Goal: Information Seeking & Learning: Learn about a topic

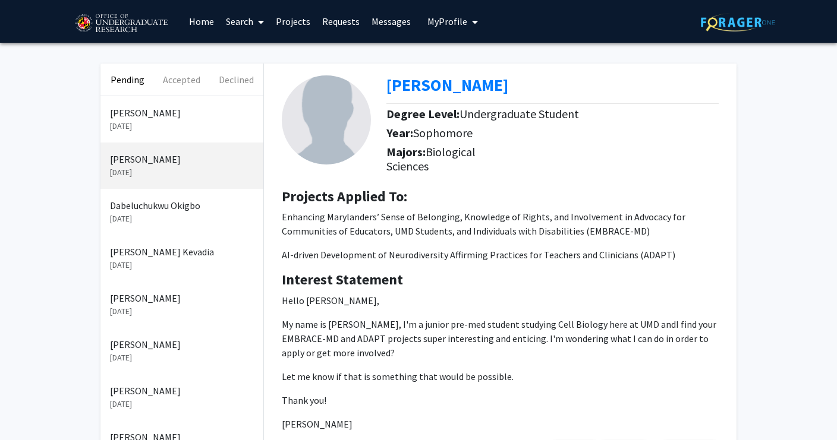
click at [152, 120] on p "[PERSON_NAME]" at bounding box center [182, 113] width 144 height 14
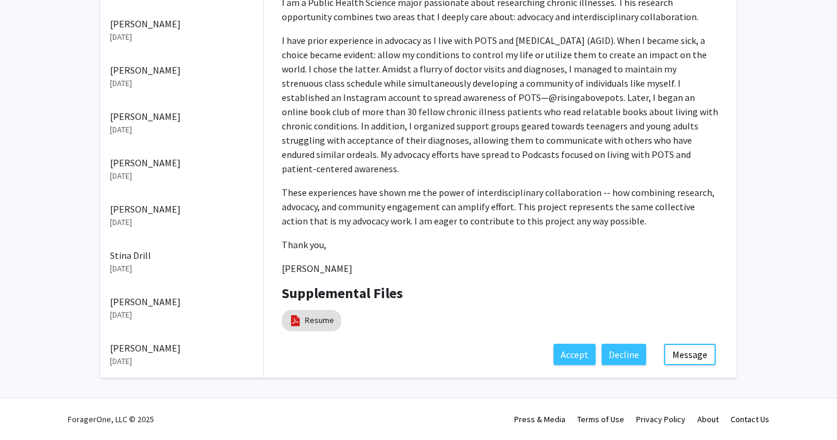
scroll to position [707, 0]
click at [323, 314] on link "Resume" at bounding box center [319, 320] width 29 height 12
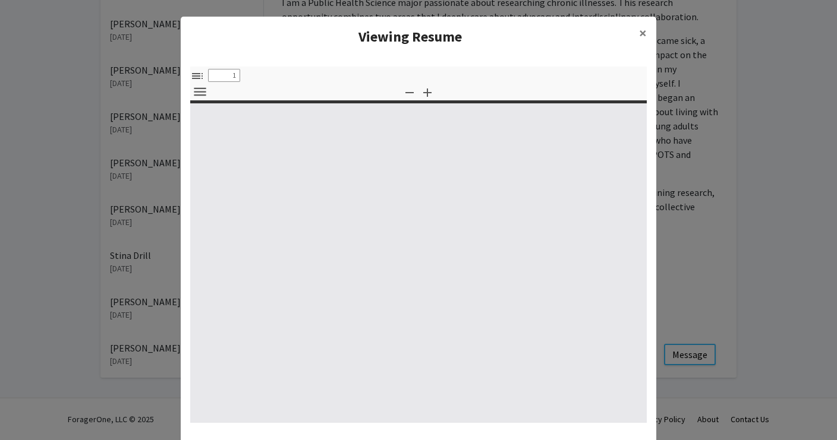
select select "custom"
type input "0"
select select "custom"
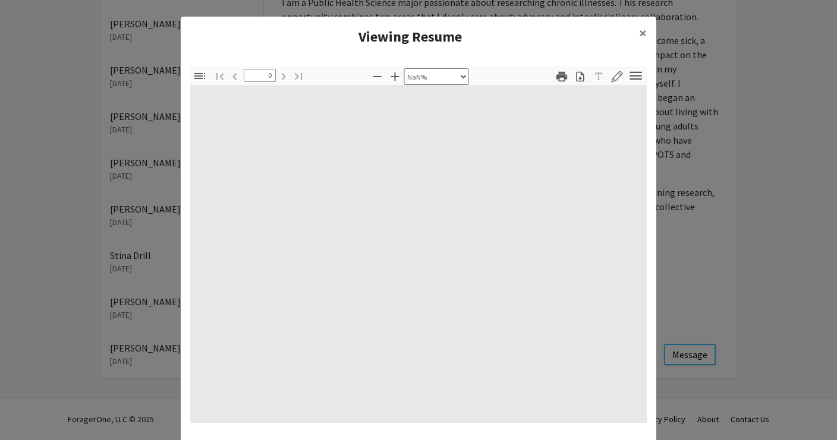
type input "1"
select select "auto"
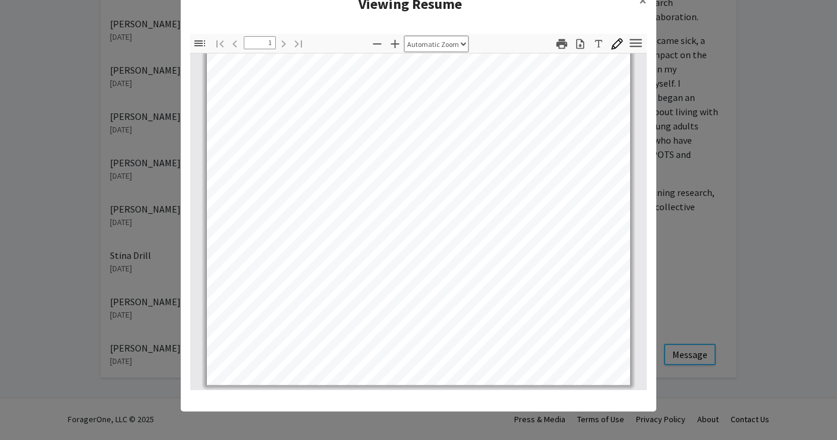
scroll to position [79, 0]
click at [94, 176] on modal-container "Viewing Resume × Thumbnails Document Outline Attachments Layers Current Outline…" at bounding box center [418, 220] width 837 height 440
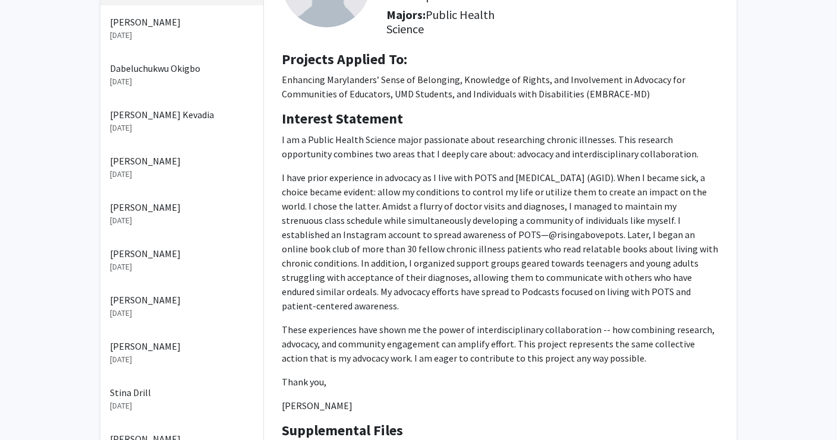
scroll to position [0, 0]
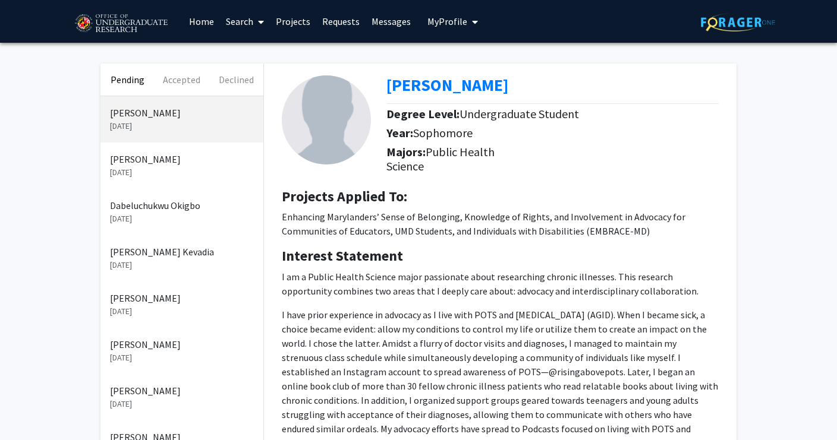
click at [150, 179] on p "[DATE]" at bounding box center [182, 172] width 144 height 12
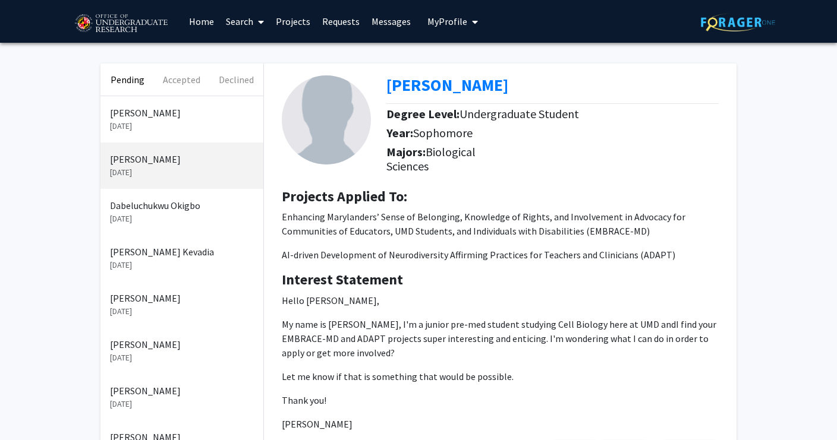
click at [181, 213] on p "Dabeluchukwu Okigbo" at bounding box center [182, 205] width 144 height 14
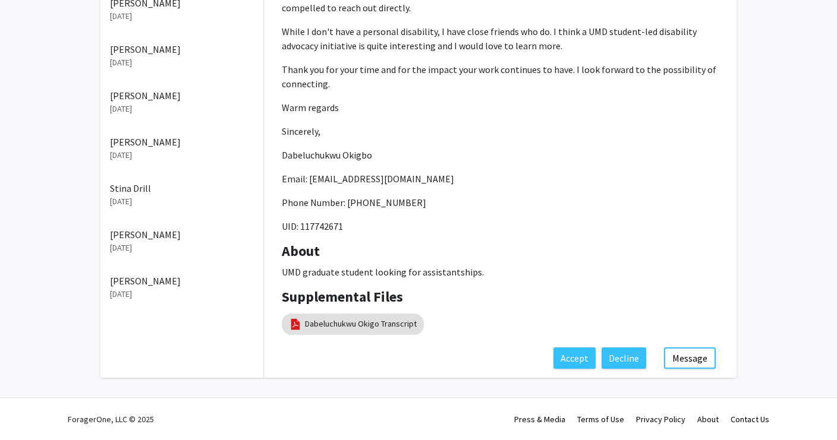
scroll to position [706, 0]
click at [368, 314] on mat-chip "Dabeluchukwu Okigo Transcript" at bounding box center [353, 324] width 142 height 21
click at [356, 318] on link "Dabeluchukwu Okigo Transcript" at bounding box center [361, 324] width 112 height 12
select select "custom"
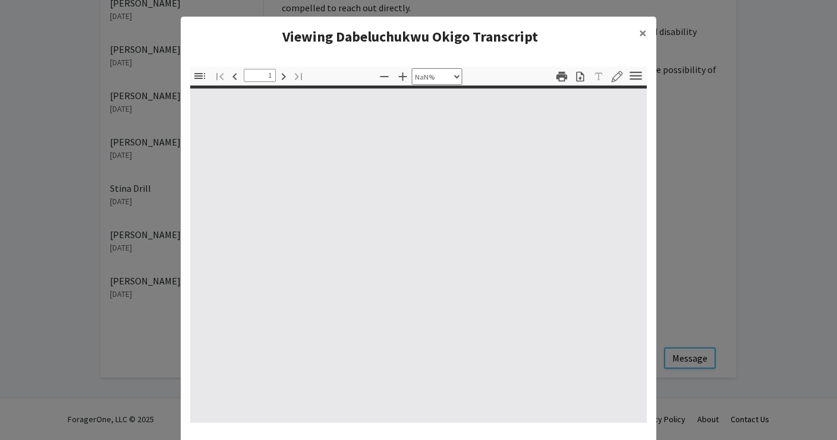
type input "0"
select select "custom"
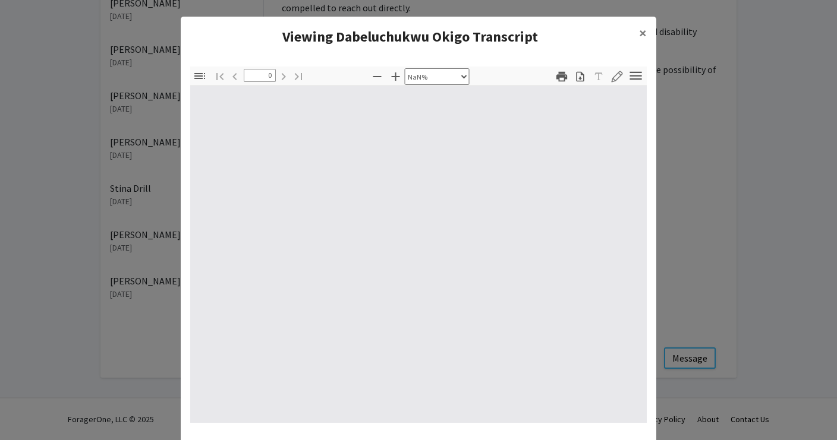
type input "1"
select select "auto"
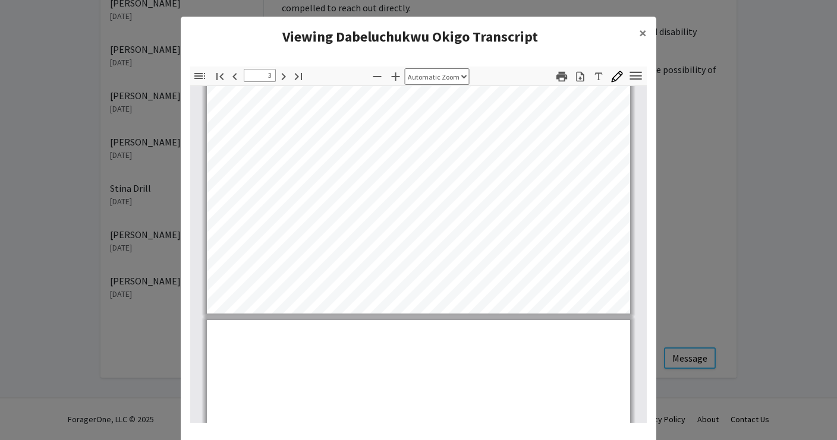
type input "4"
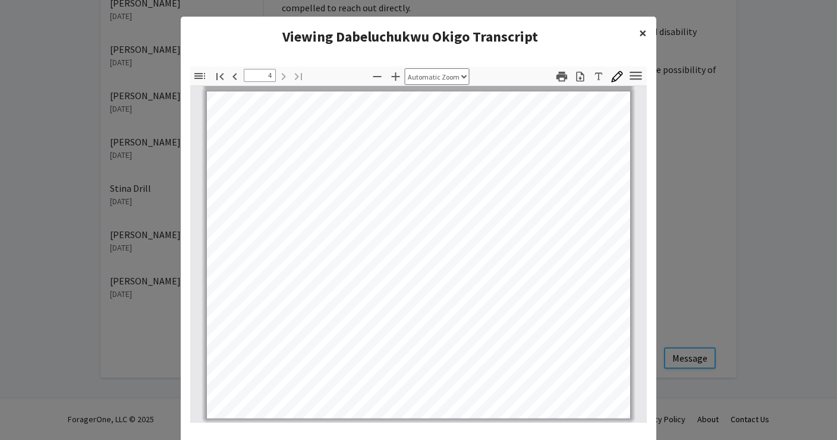
click at [648, 44] on button "×" at bounding box center [642, 33] width 27 height 33
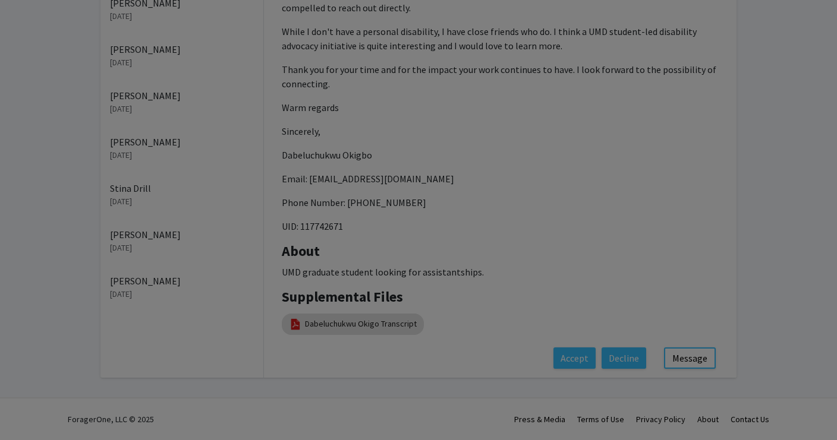
click at [629, 53] on ng-component "Viewing Dabeluchukwu Okigo Transcript × Thumbnails Document Outline Attachments…" at bounding box center [418, 118] width 475 height 416
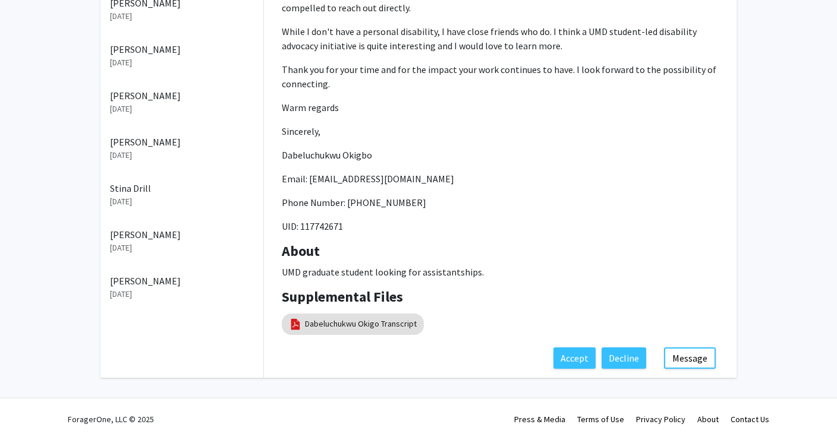
scroll to position [490, 0]
click at [513, 186] on p "Email: [EMAIL_ADDRESS][DOMAIN_NAME]" at bounding box center [500, 179] width 437 height 14
drag, startPoint x: 419, startPoint y: 279, endPoint x: 272, endPoint y: 277, distance: 146.8
click at [272, 277] on div "Dabeluchukwu Okigbo Degree Level: Master's Student Year: First Year Programs: I…" at bounding box center [500, 35] width 472 height 626
copy p "Dabeluchukwu Okigbo"
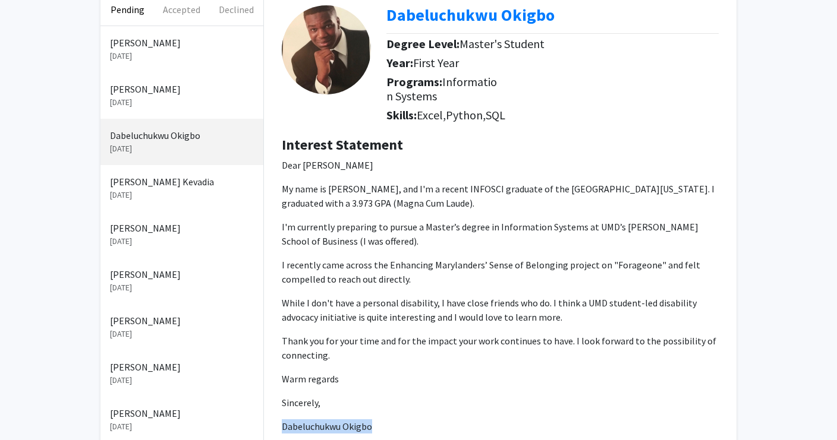
scroll to position [0, 0]
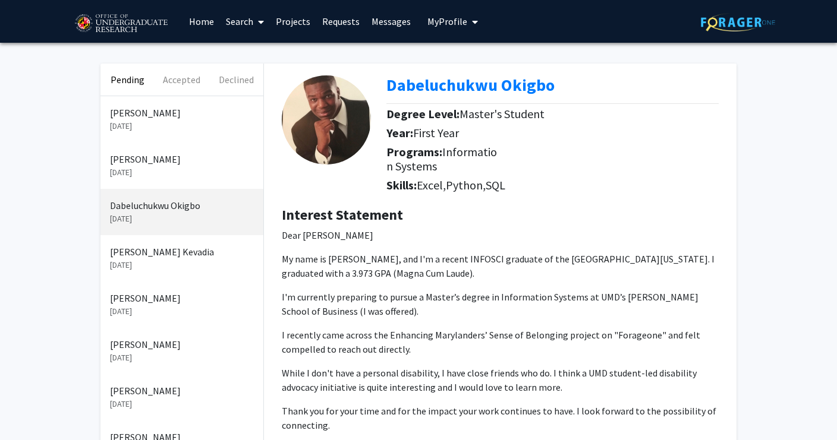
click at [178, 272] on p "[DATE]" at bounding box center [182, 265] width 144 height 12
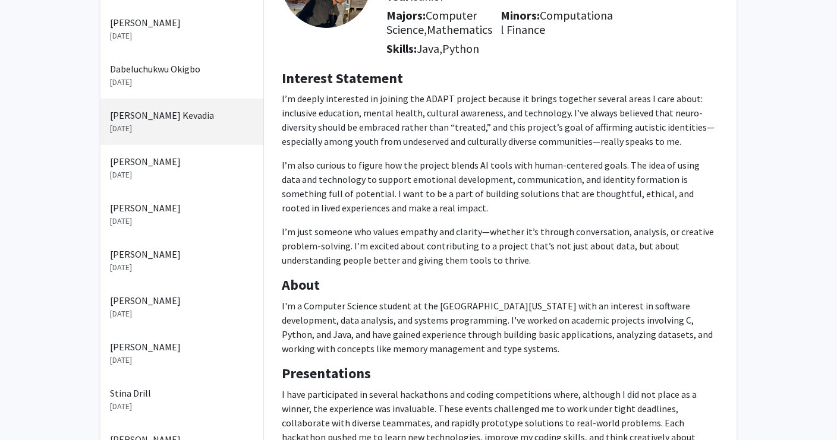
scroll to position [138, 0]
click at [168, 226] on p "[DATE]" at bounding box center [182, 220] width 144 height 12
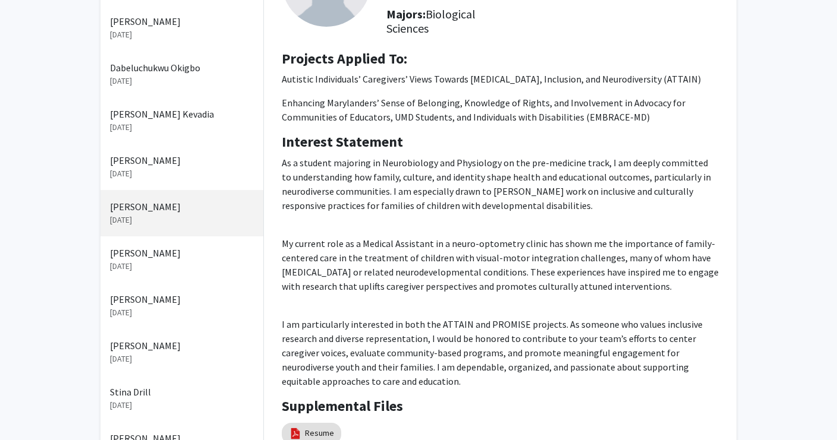
click at [156, 180] on p "[DATE]" at bounding box center [182, 174] width 144 height 12
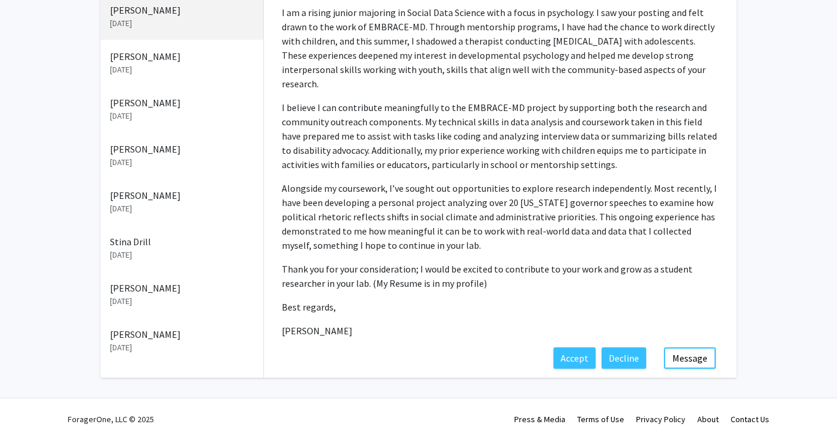
scroll to position [720, 0]
drag, startPoint x: 283, startPoint y: 336, endPoint x: 399, endPoint y: 337, distance: 115.9
click at [399, 337] on p "[PERSON_NAME]" at bounding box center [500, 331] width 437 height 14
copy p "[PERSON_NAME]"
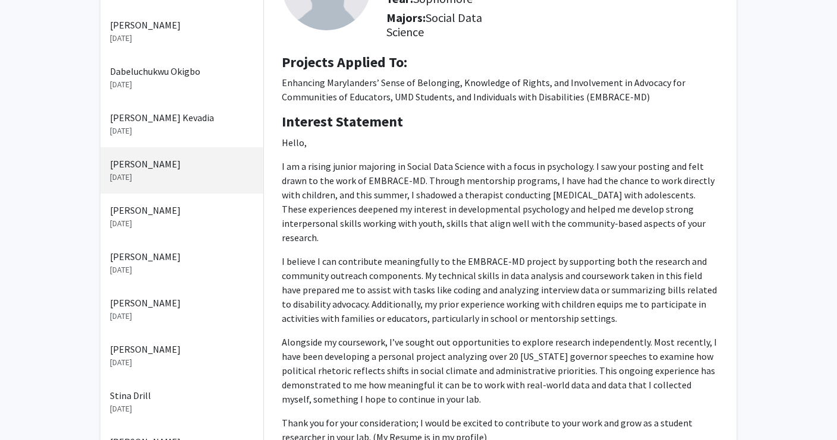
scroll to position [149, 0]
